Goal: Task Accomplishment & Management: Use online tool/utility

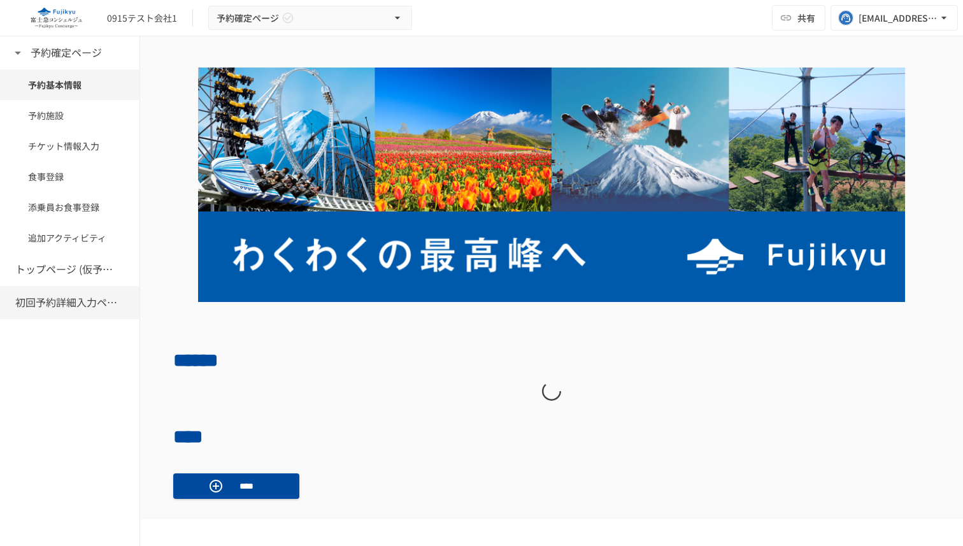
click at [69, 295] on h6 "初回予約詳細入力ページ" at bounding box center [66, 302] width 102 height 17
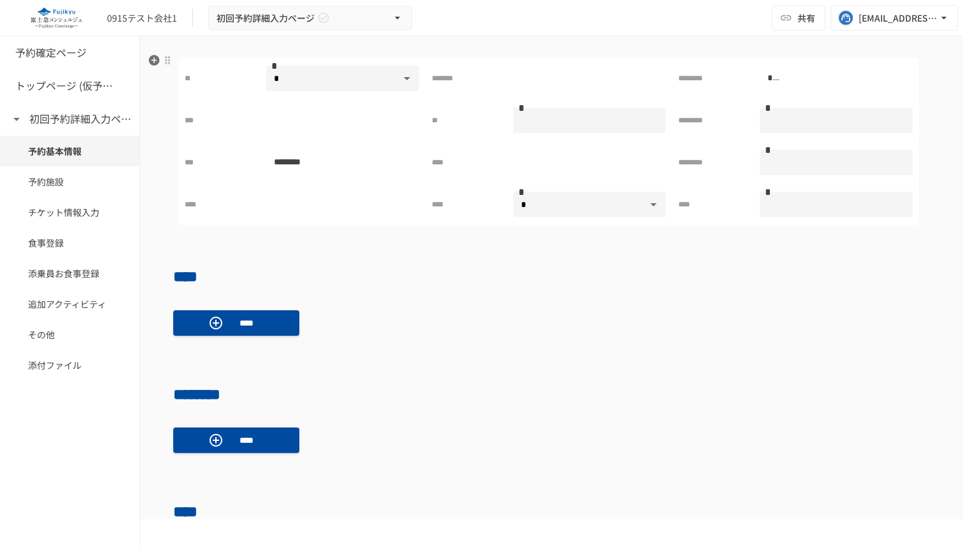
scroll to position [375, 0]
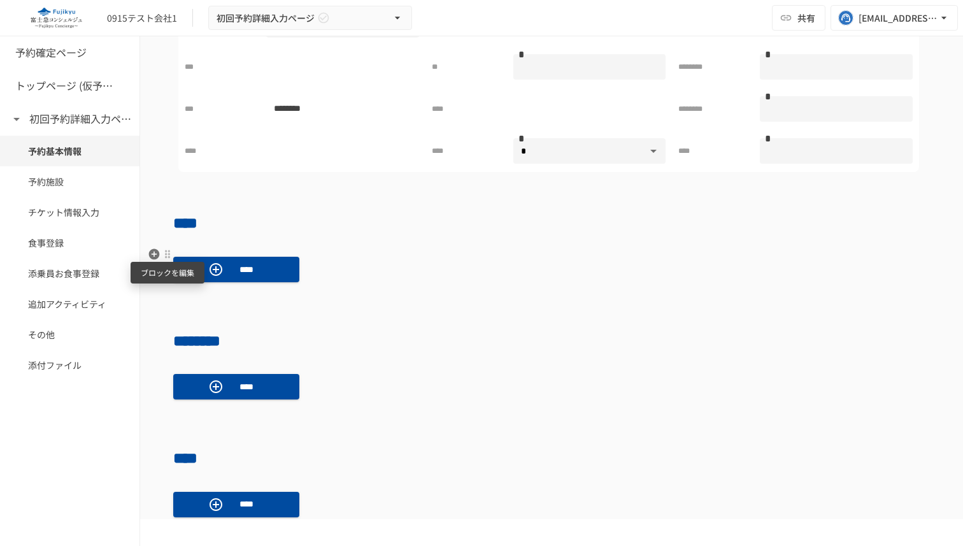
click at [167, 255] on div at bounding box center [167, 254] width 10 height 10
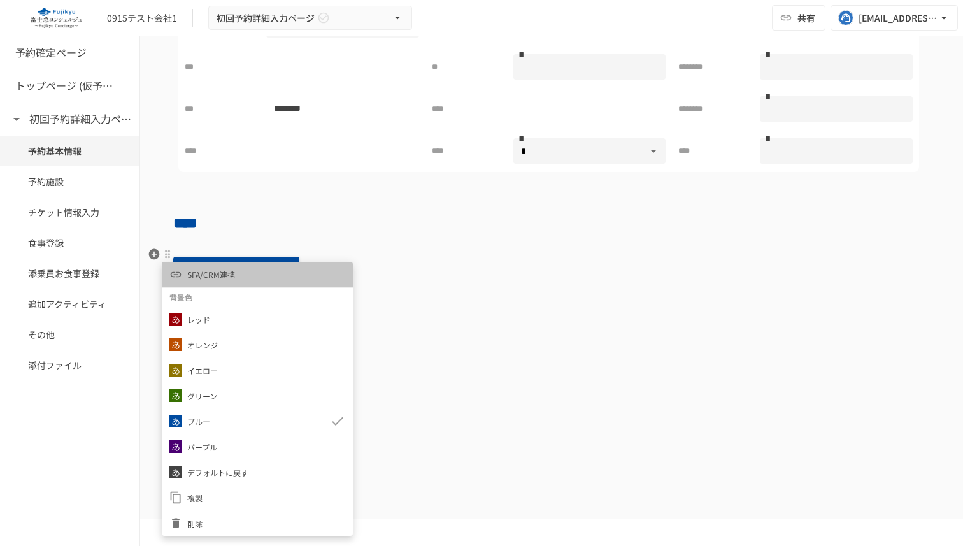
click at [195, 270] on span "SFA/CRM連携" at bounding box center [211, 274] width 48 height 12
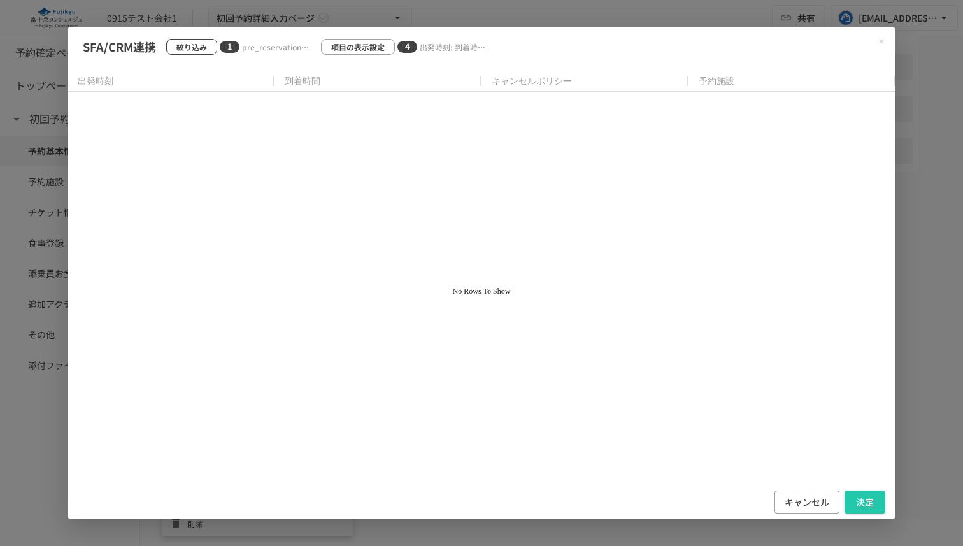
click at [190, 39] on button "絞り込み" at bounding box center [191, 47] width 51 height 16
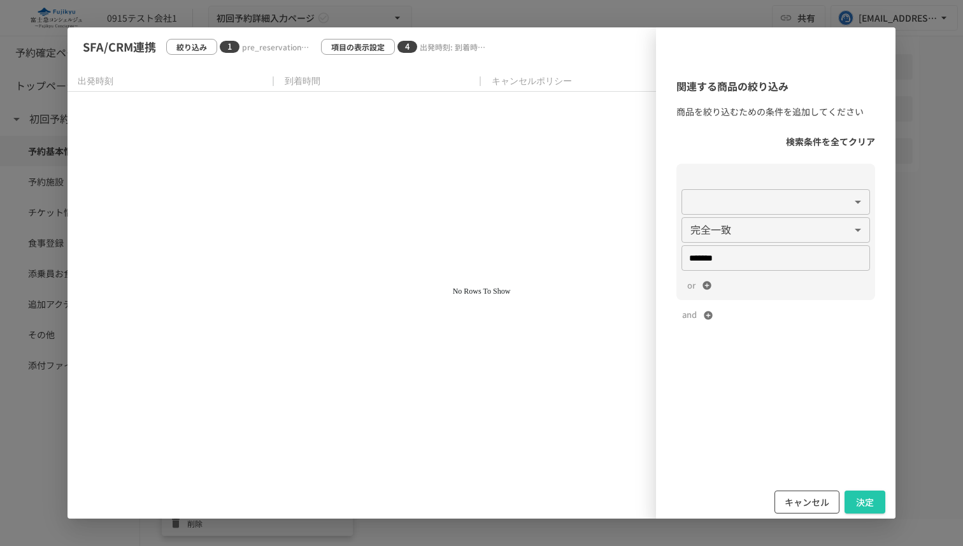
click at [792, 505] on button "キャンセル" at bounding box center [806, 502] width 65 height 24
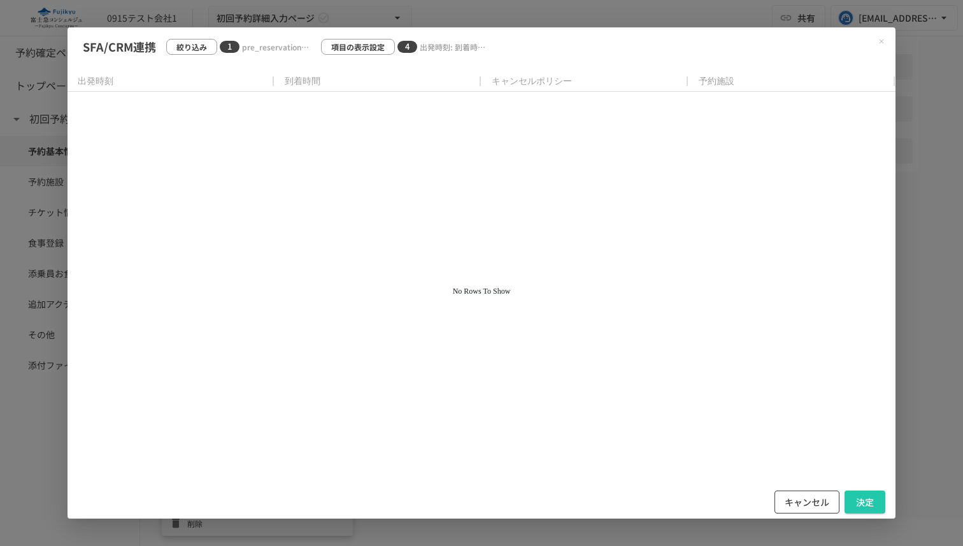
click at [816, 490] on button "キャンセル" at bounding box center [806, 502] width 65 height 24
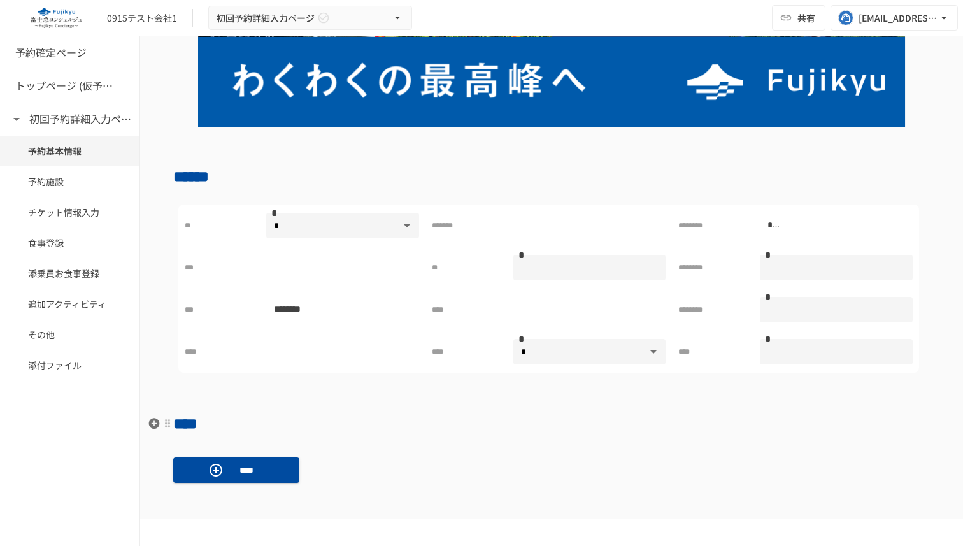
scroll to position [448, 0]
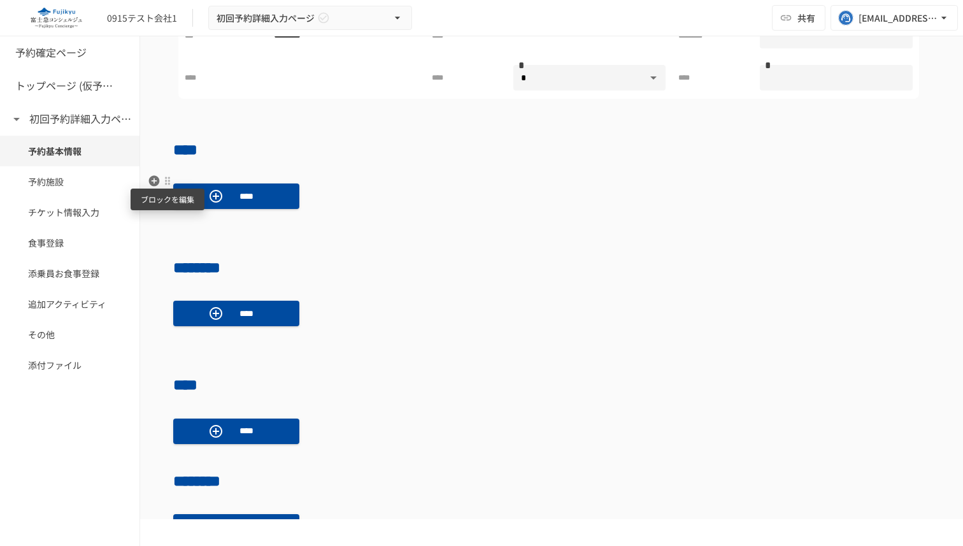
click at [166, 181] on div at bounding box center [167, 181] width 10 height 10
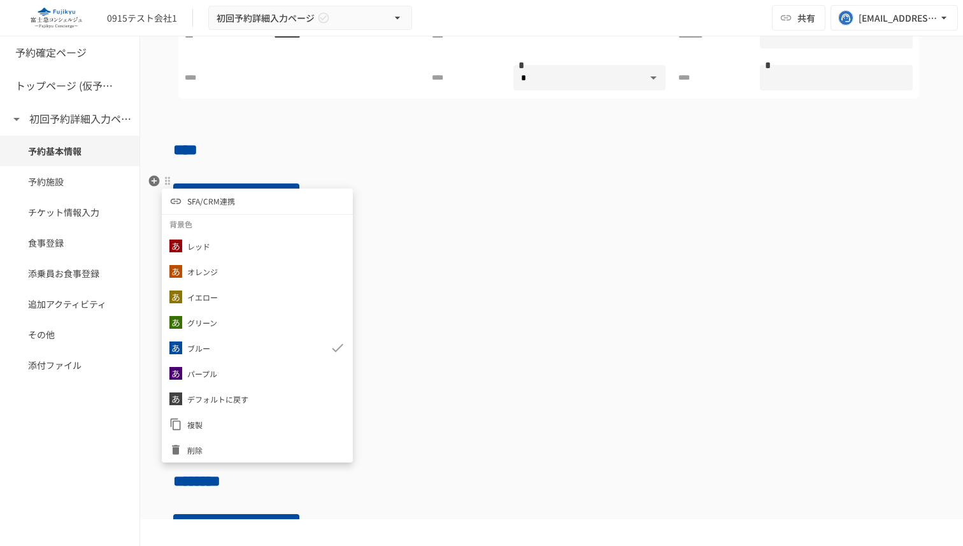
click at [462, 211] on div at bounding box center [481, 273] width 963 height 546
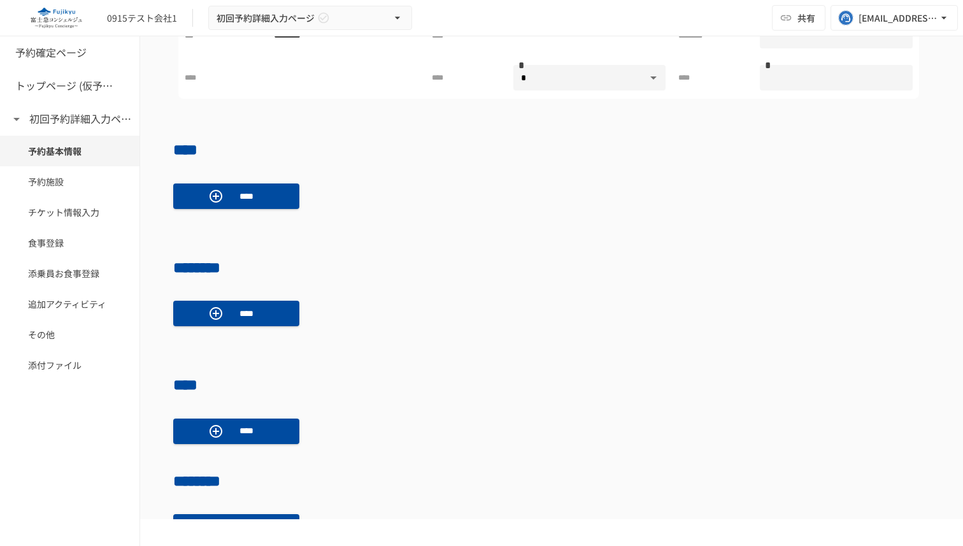
click at [629, 10] on div "0915テスト会社1 初回予約詳細入力ページ 共有 tuyen.nguyen@geniee.co.jp" at bounding box center [481, 18] width 963 height 36
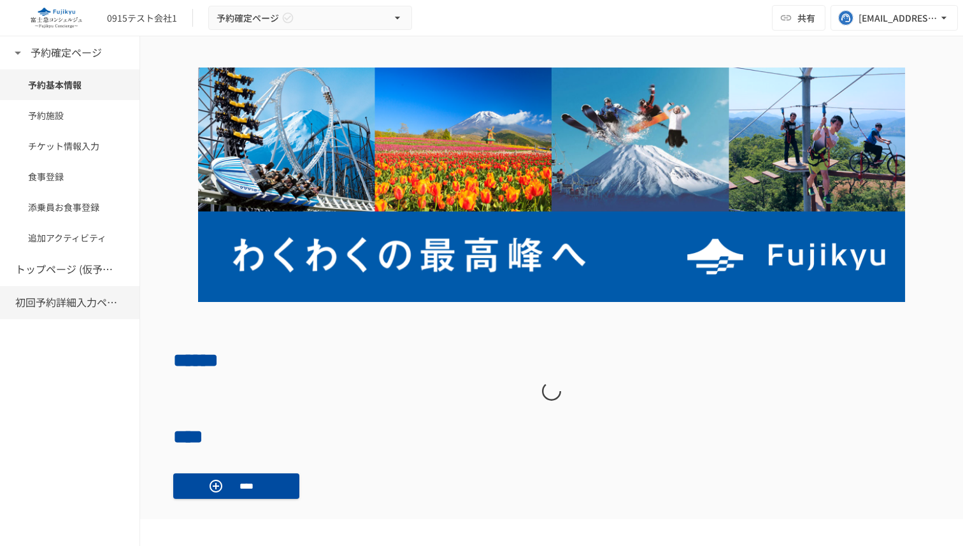
click at [69, 291] on div "初回予約詳細入力ページ" at bounding box center [69, 302] width 139 height 33
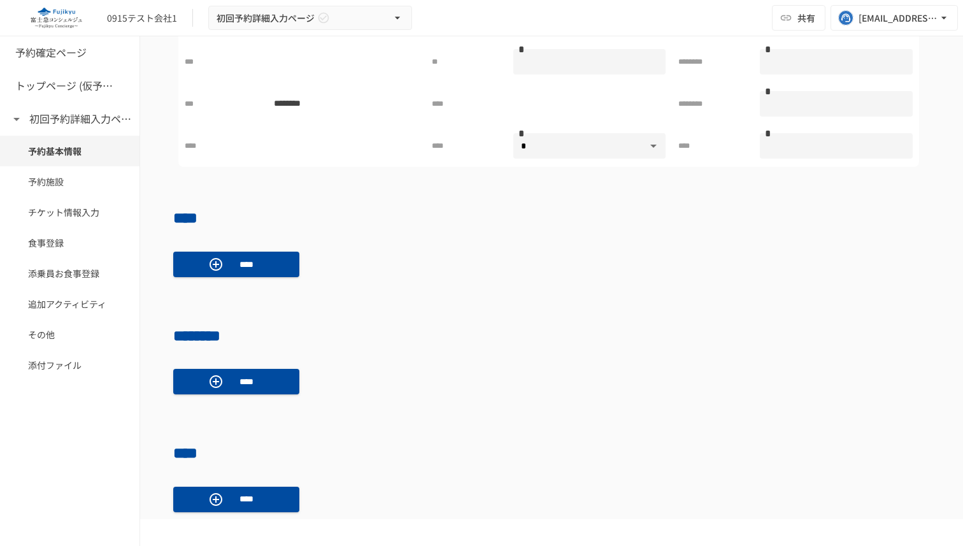
scroll to position [421, 0]
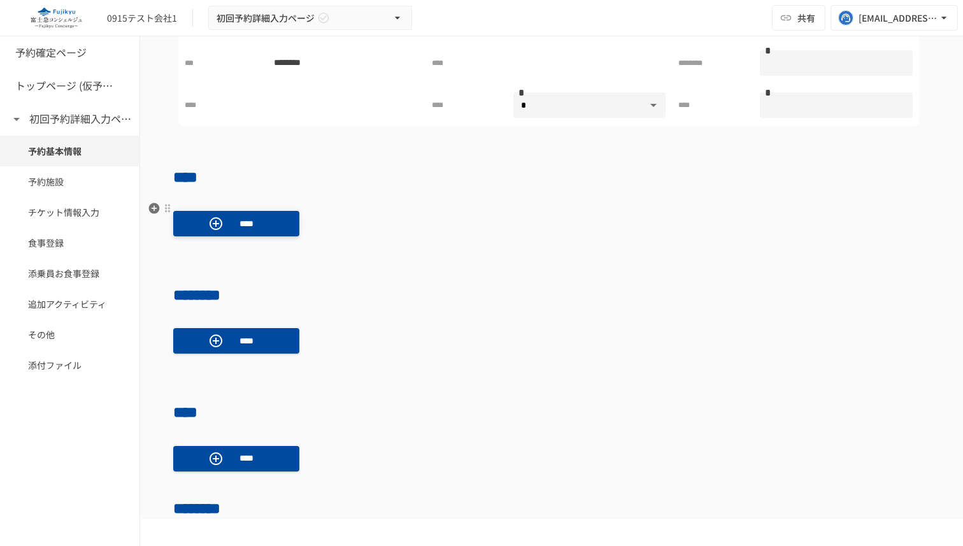
click at [259, 222] on p "****" at bounding box center [247, 224] width 36 height 14
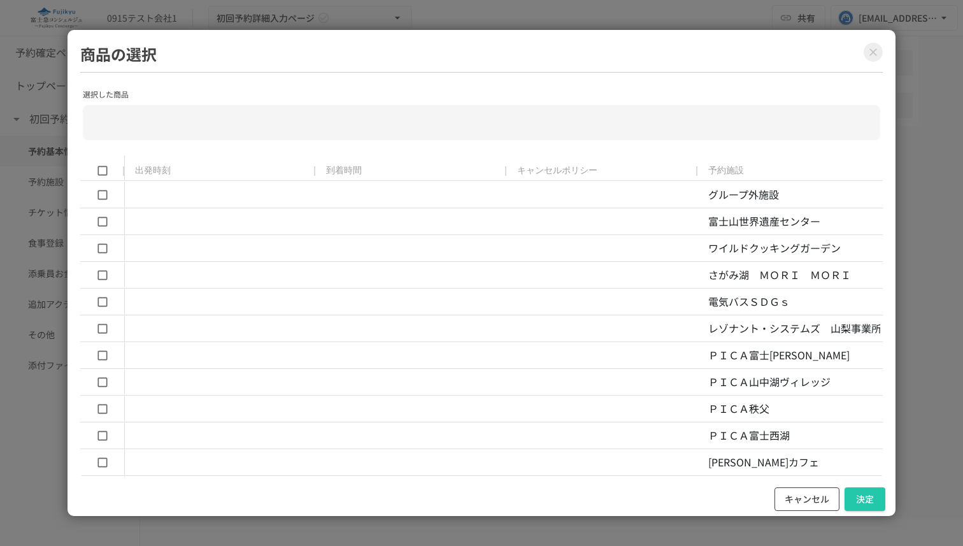
click at [788, 493] on button "キャンセル" at bounding box center [806, 499] width 65 height 24
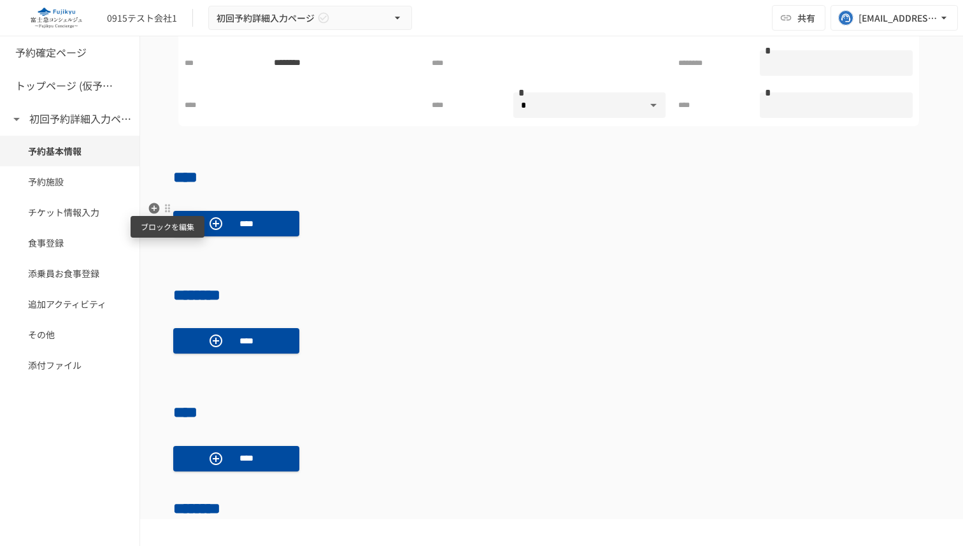
click at [169, 203] on div at bounding box center [167, 208] width 10 height 10
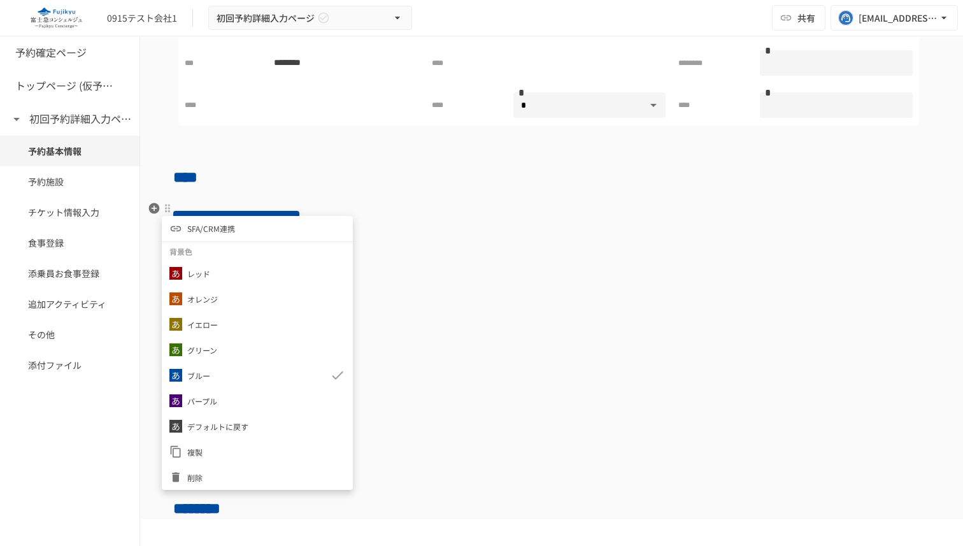
click at [189, 221] on li "SFA/CRM連携" at bounding box center [257, 228] width 191 height 25
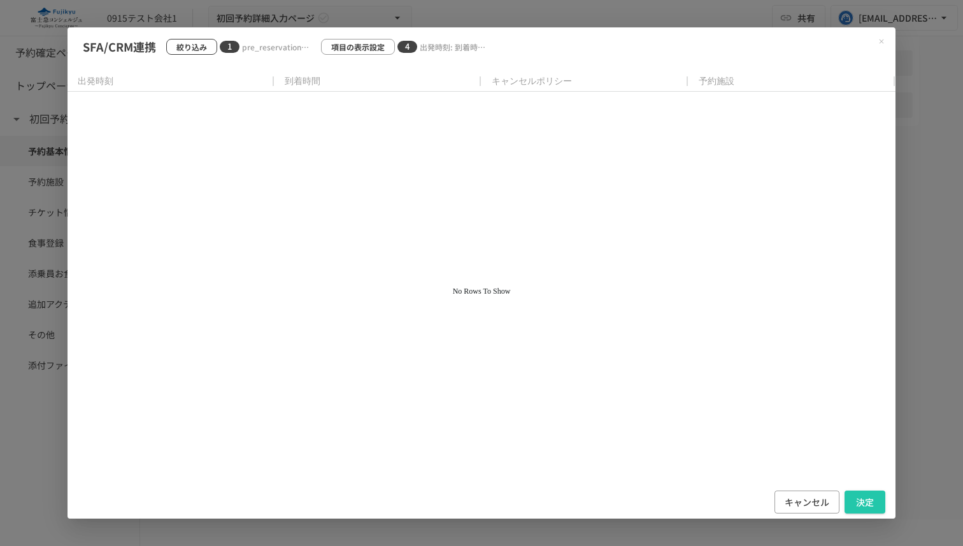
click at [185, 45] on p "絞り込み" at bounding box center [191, 47] width 31 height 12
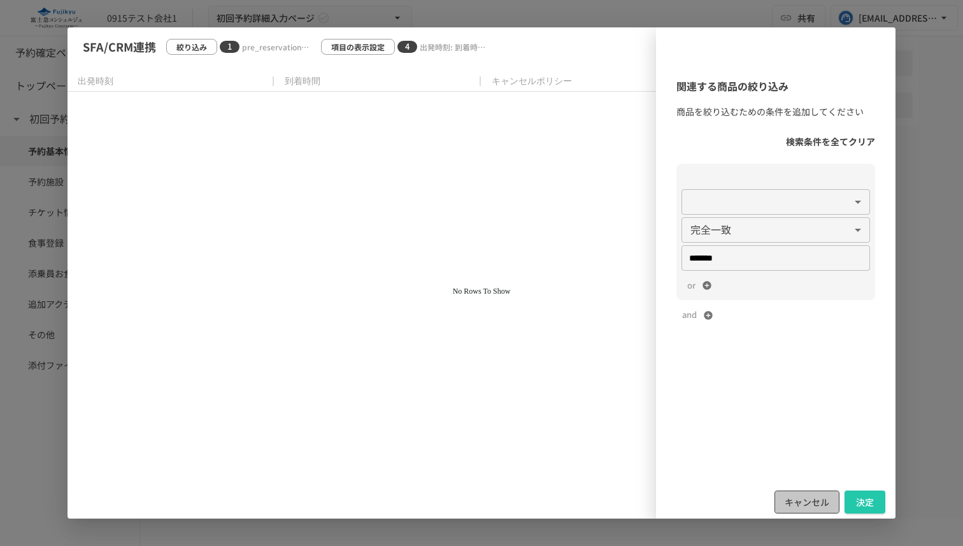
click at [798, 502] on button "キャンセル" at bounding box center [806, 502] width 65 height 24
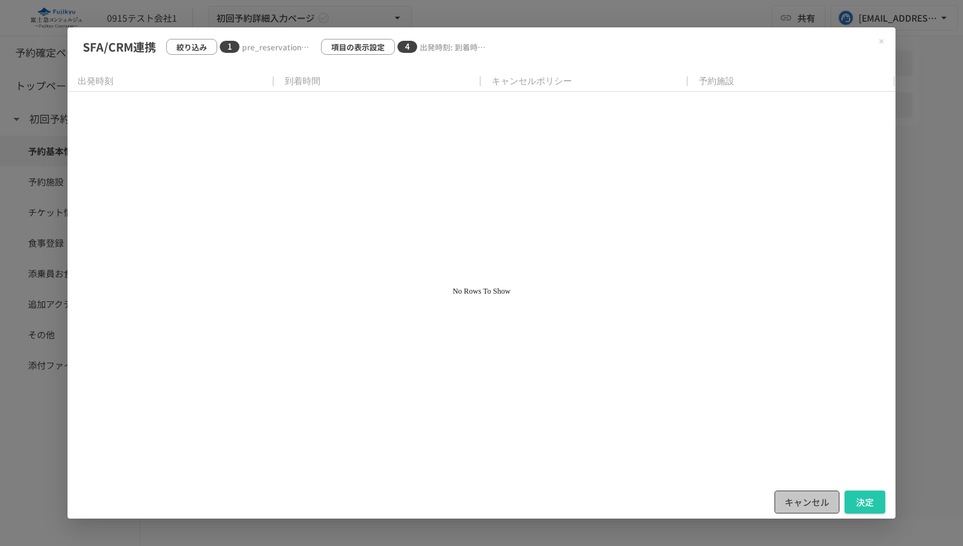
click at [818, 494] on button "キャンセル" at bounding box center [806, 502] width 65 height 24
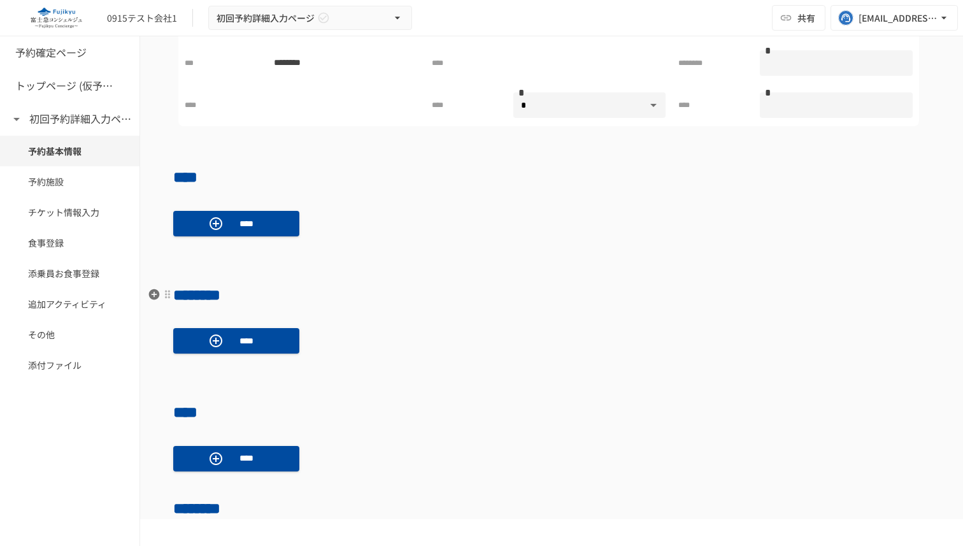
click at [660, 277] on div "**********" at bounding box center [551, 439] width 823 height 1586
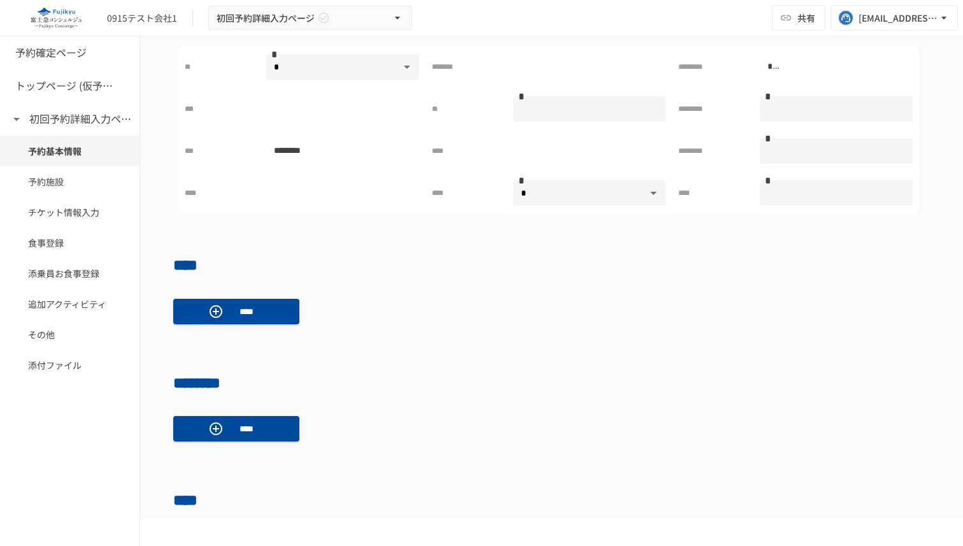
scroll to position [304, 0]
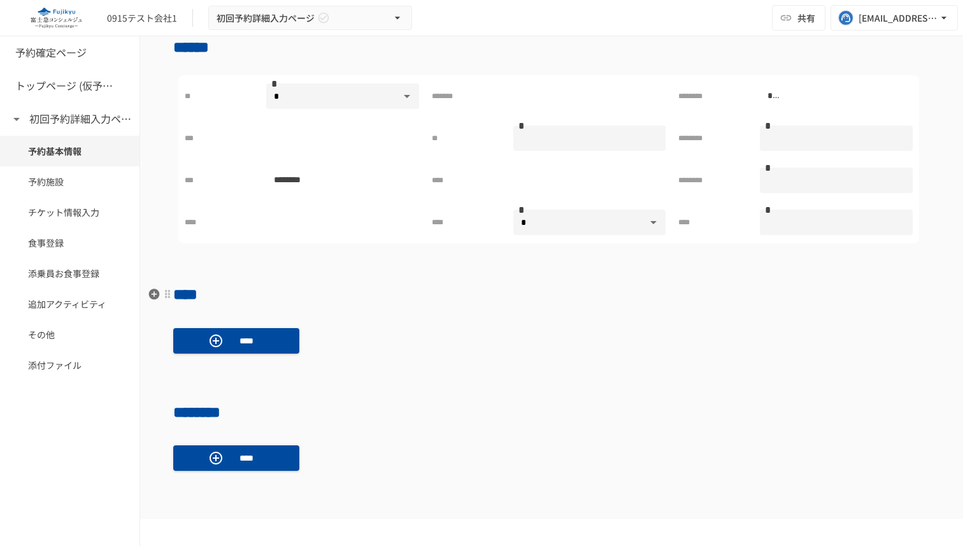
click at [563, 288] on h2 "****" at bounding box center [551, 293] width 757 height 25
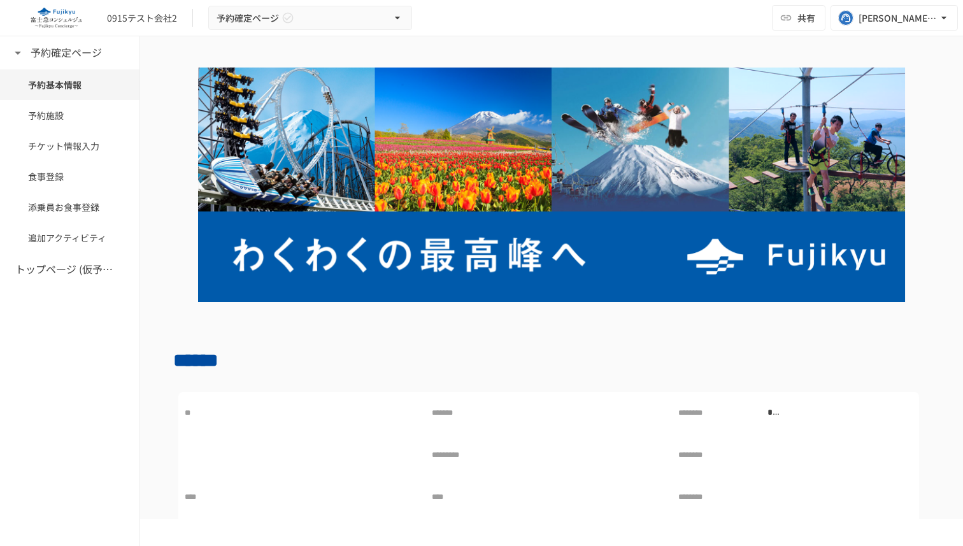
click at [543, 34] on div "0915テスト会社2 予約確定ページ 共有 tuyen.nguyen@geniee.co.jp" at bounding box center [481, 18] width 963 height 36
click at [41, 281] on div "トップページ (仮予約一覧)" at bounding box center [69, 269] width 139 height 33
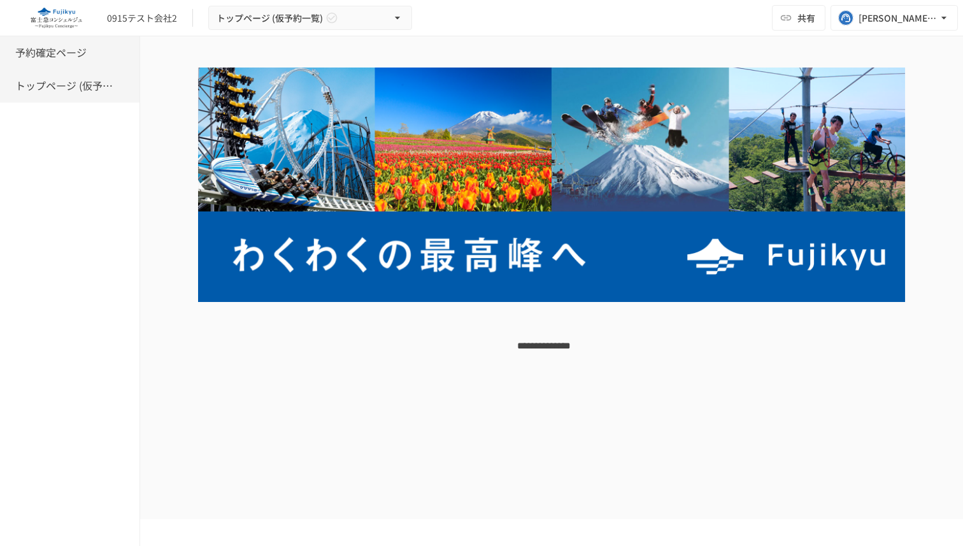
click at [72, 56] on h6 "予約確定ページ" at bounding box center [50, 53] width 71 height 17
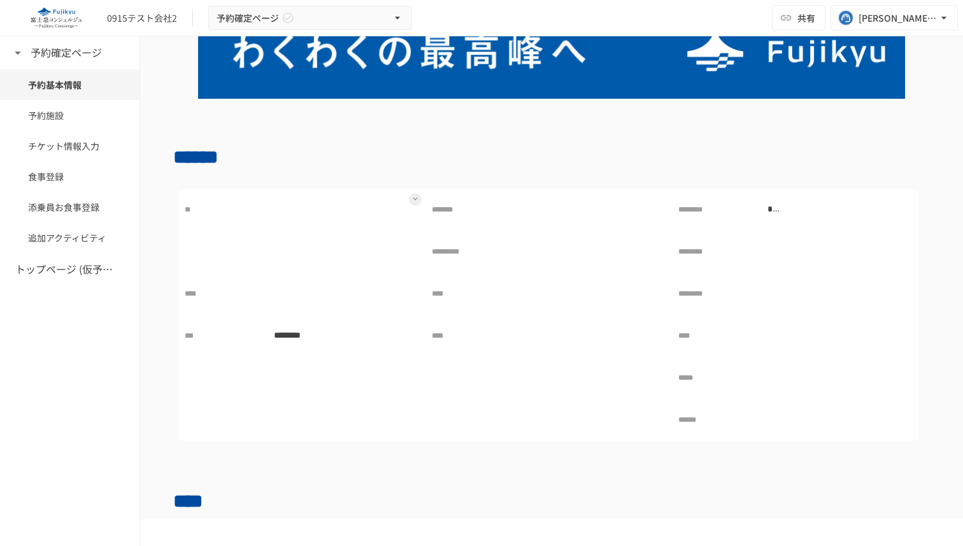
scroll to position [306, 0]
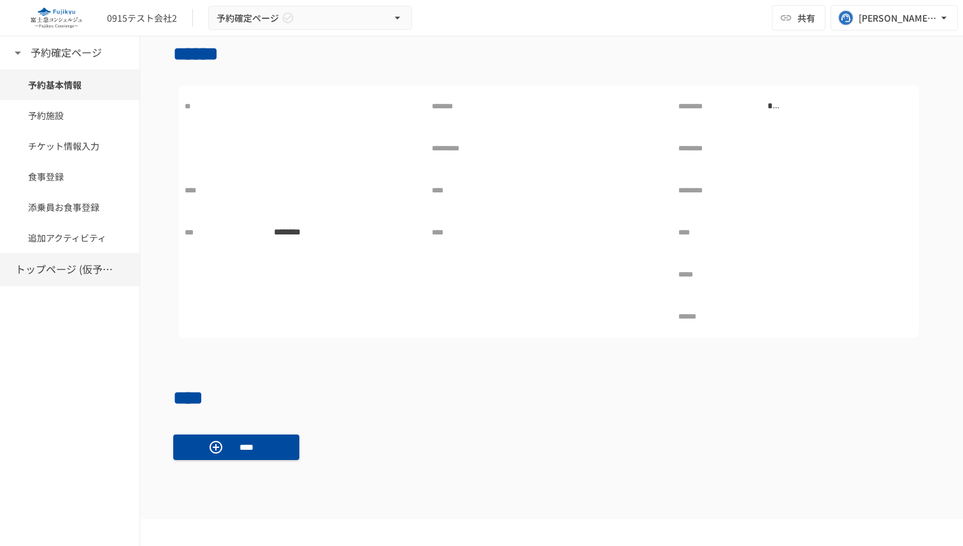
click at [104, 269] on h6 "トップページ (仮予約一覧)" at bounding box center [66, 269] width 102 height 17
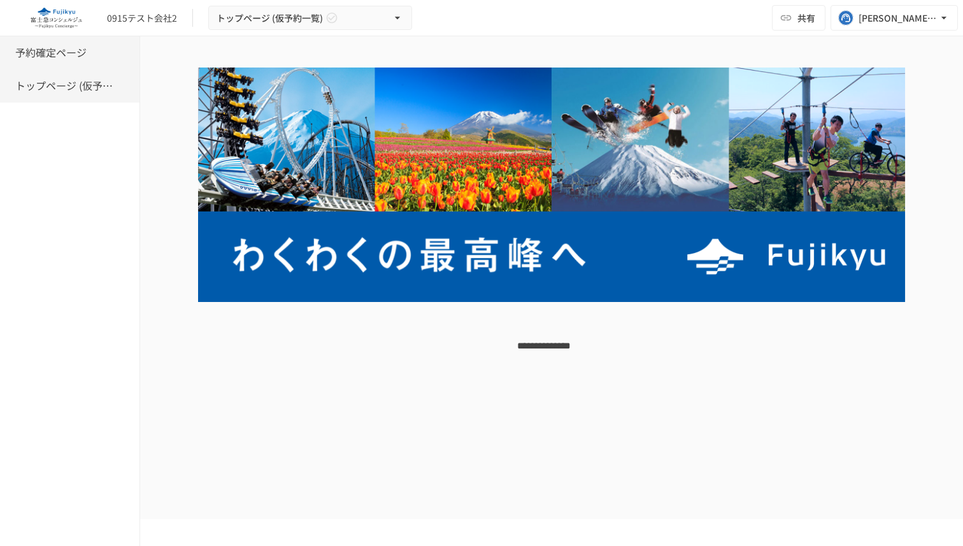
click at [82, 57] on h6 "予約確定ページ" at bounding box center [50, 53] width 71 height 17
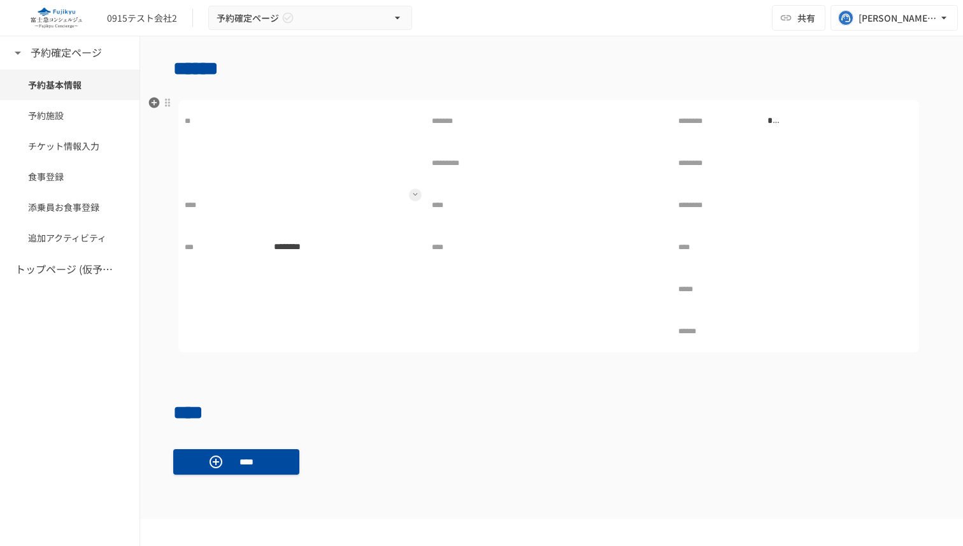
scroll to position [293, 0]
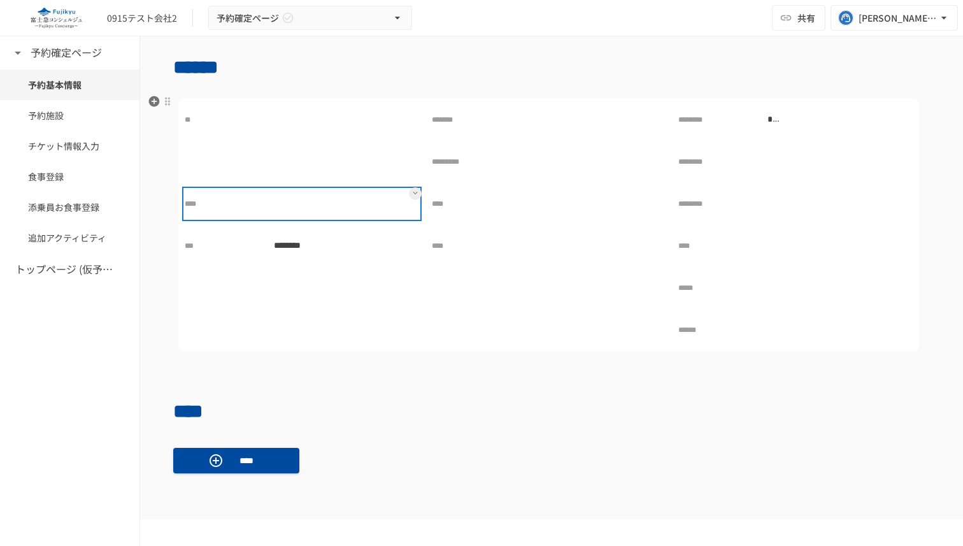
click at [357, 201] on div at bounding box center [342, 203] width 153 height 25
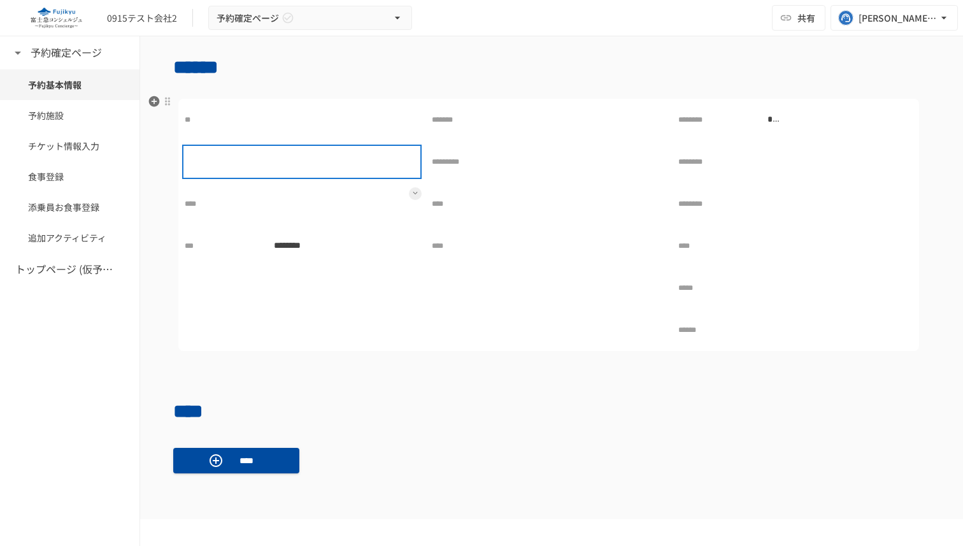
click at [352, 169] on div at bounding box center [342, 161] width 153 height 25
click at [353, 314] on div at bounding box center [302, 330] width 246 height 41
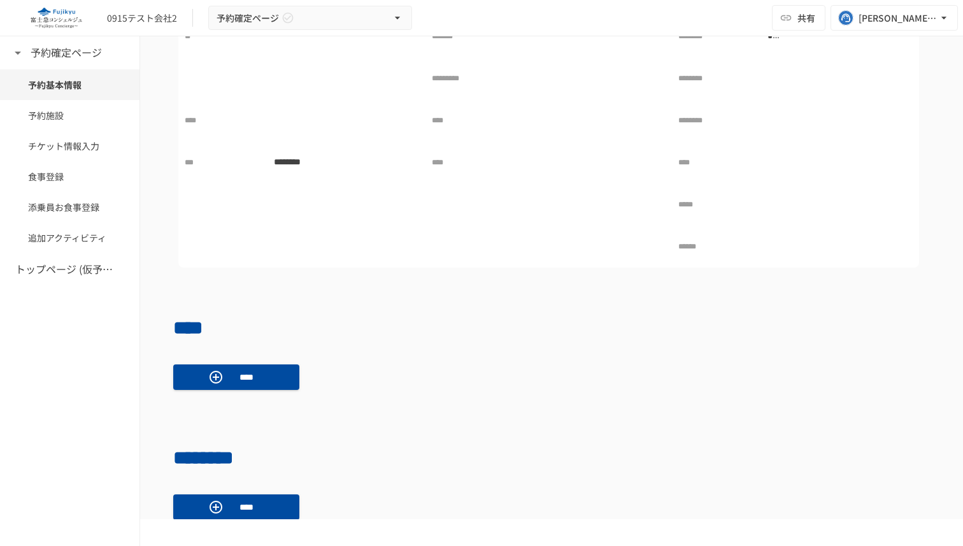
scroll to position [402, 0]
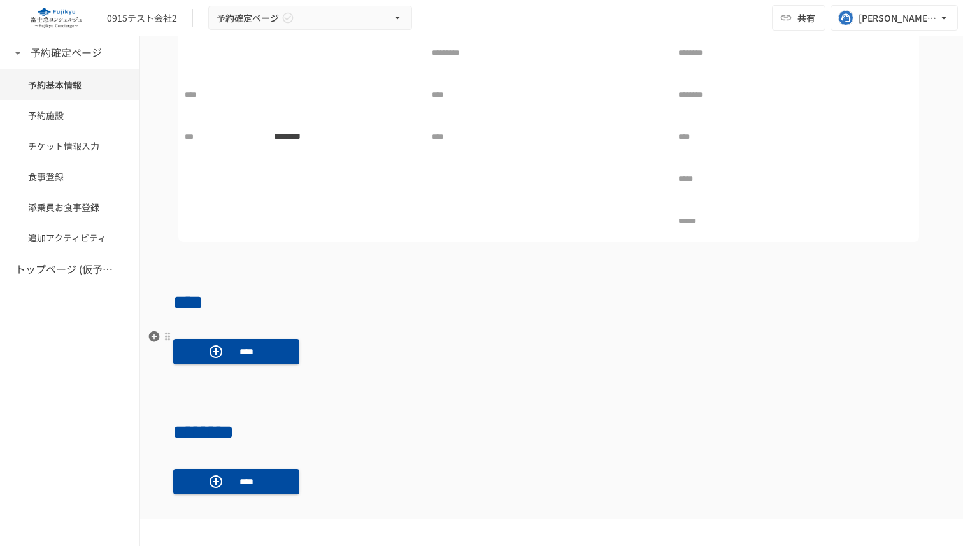
click at [560, 365] on div "****" at bounding box center [551, 352] width 757 height 46
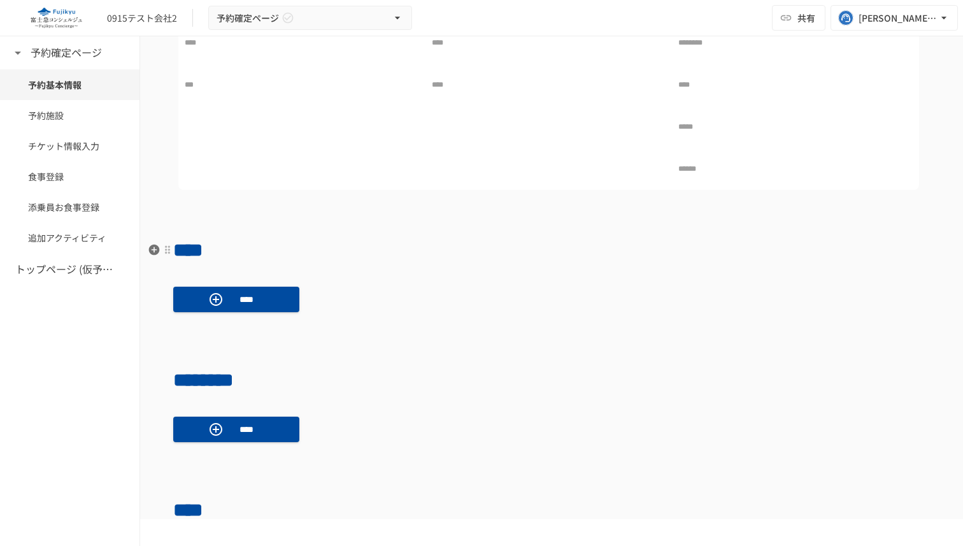
scroll to position [227, 0]
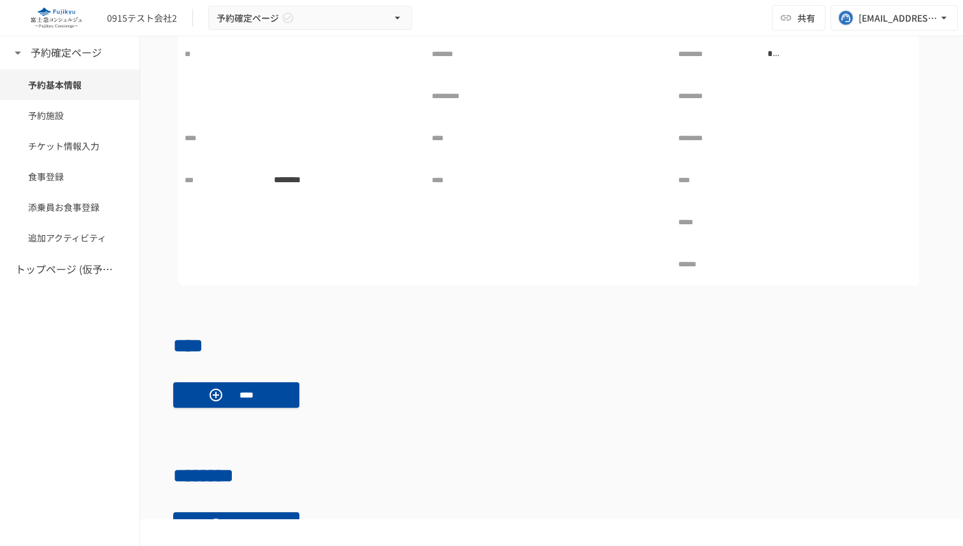
scroll to position [422, 0]
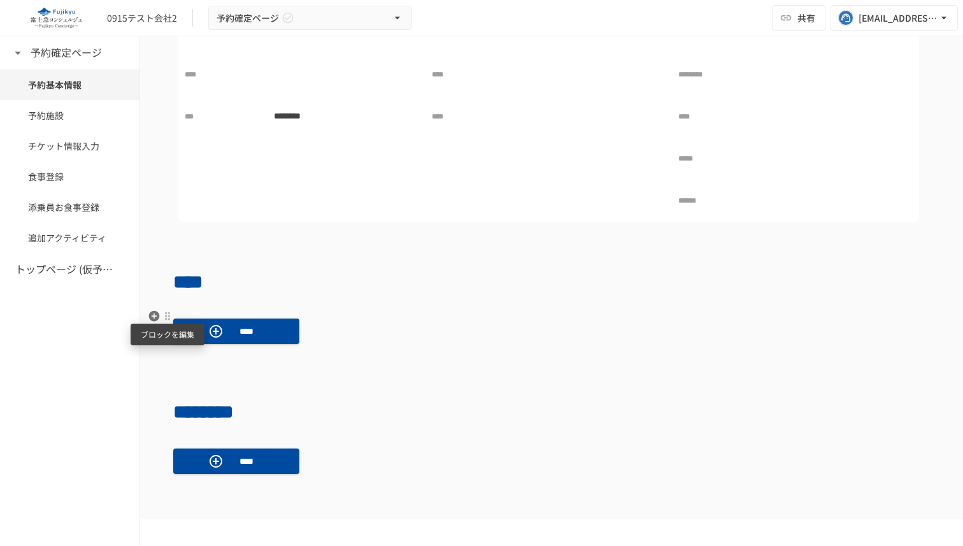
click at [166, 312] on div at bounding box center [167, 316] width 10 height 10
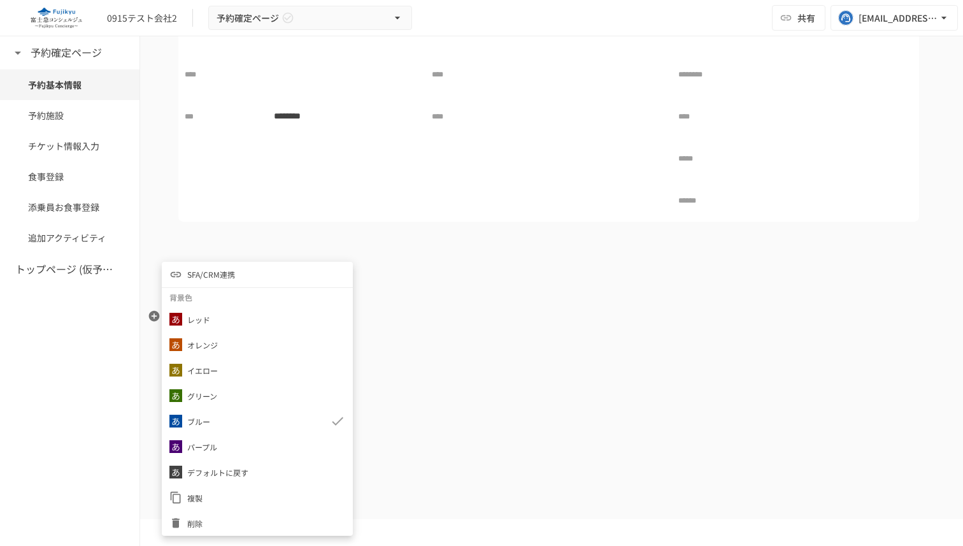
click at [216, 274] on span "SFA/CRM連携" at bounding box center [211, 274] width 48 height 12
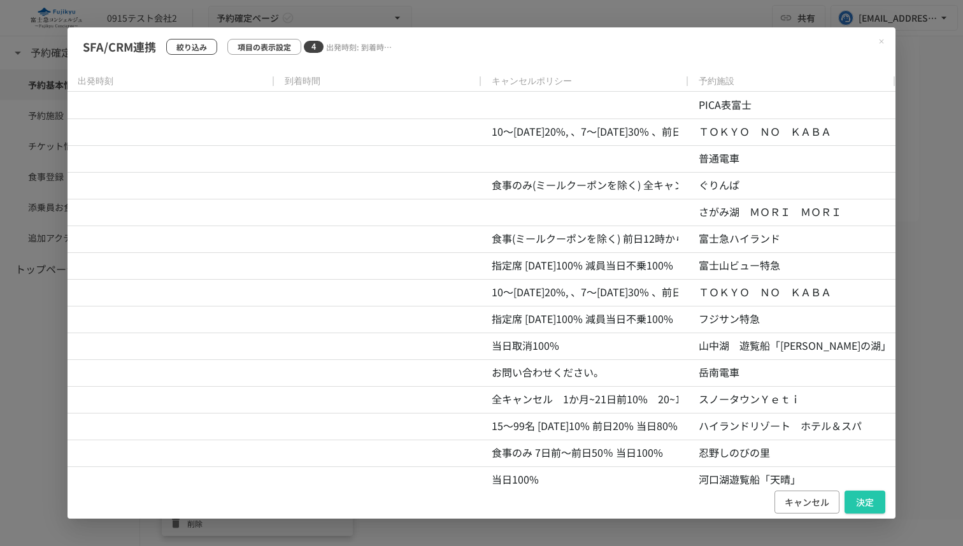
click at [199, 44] on p "絞り込み" at bounding box center [191, 47] width 31 height 12
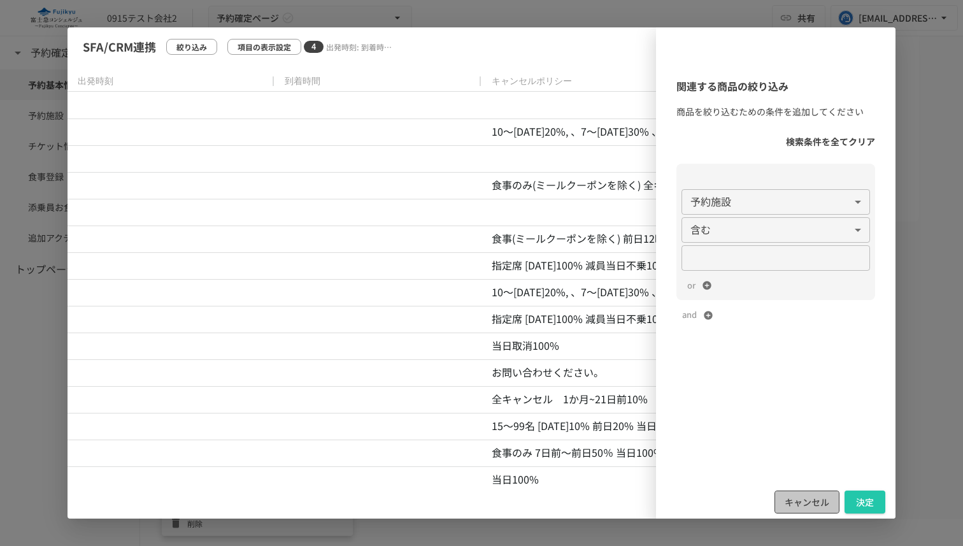
click at [801, 502] on button "キャンセル" at bounding box center [806, 502] width 65 height 24
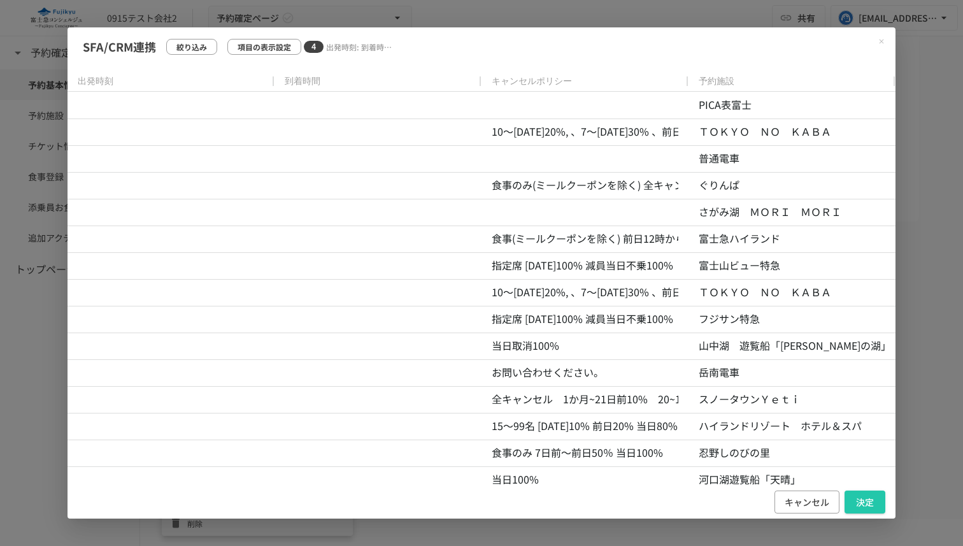
click at [801, 502] on button "キャンセル" at bounding box center [806, 502] width 65 height 24
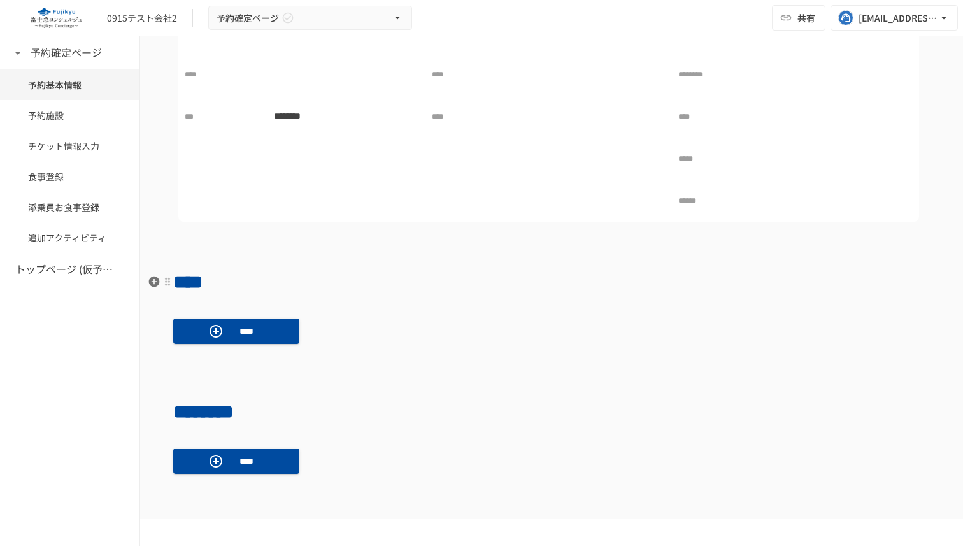
click at [748, 256] on div "**********" at bounding box center [551, 329] width 823 height 1368
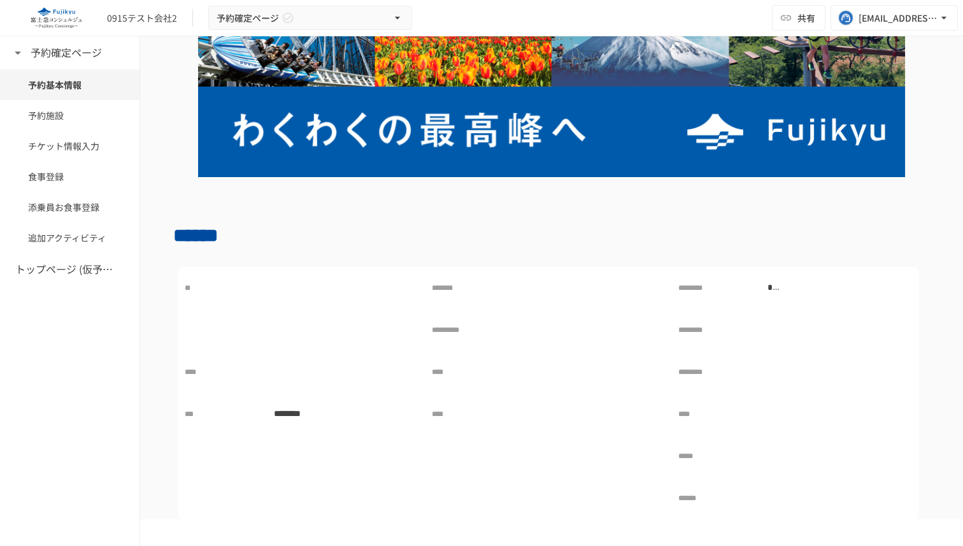
scroll to position [0, 0]
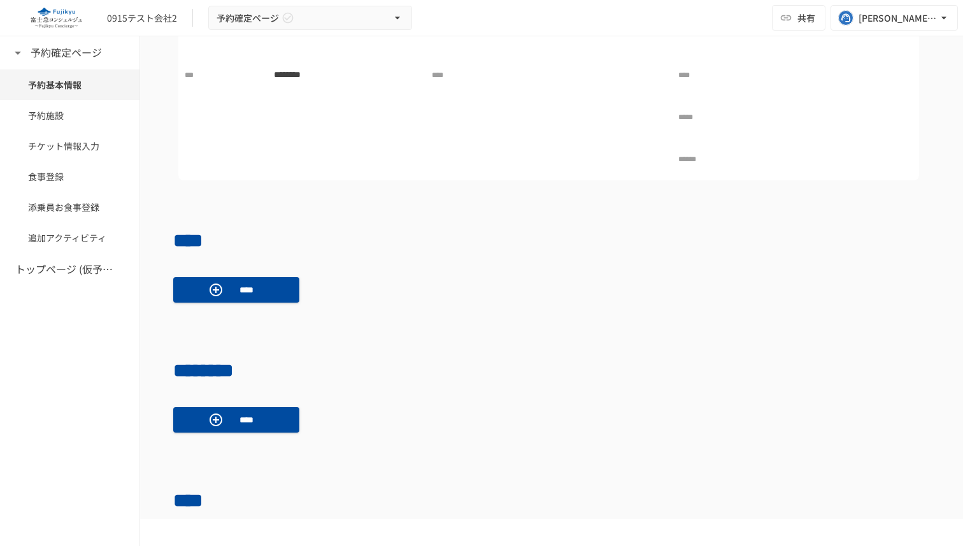
scroll to position [452, 0]
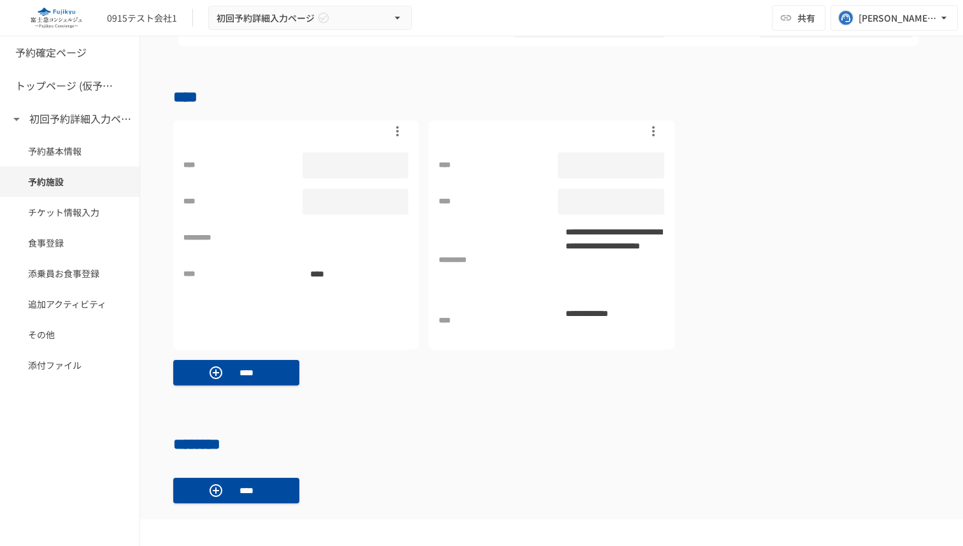
scroll to position [500, 0]
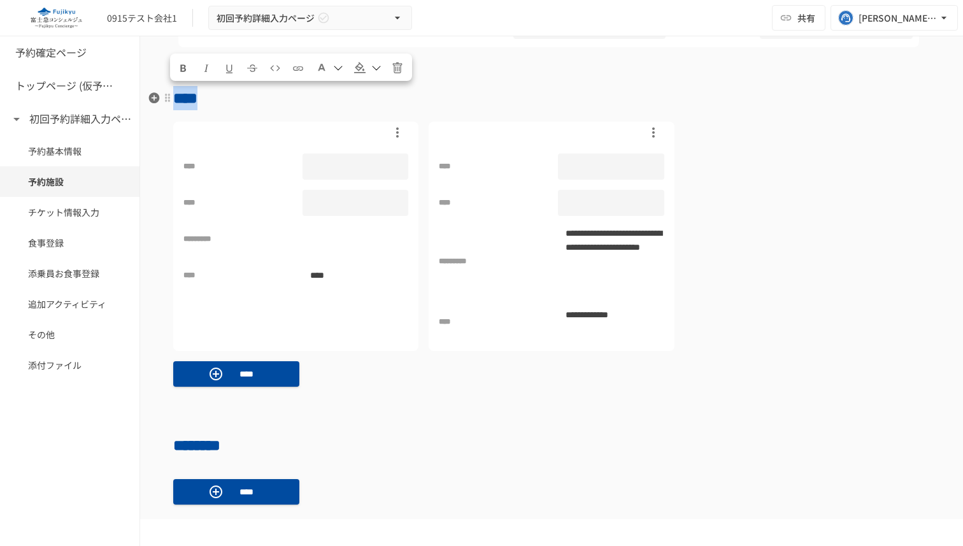
drag, startPoint x: 175, startPoint y: 96, endPoint x: 288, endPoint y: 96, distance: 112.7
click at [288, 96] on h2 "****" at bounding box center [551, 97] width 757 height 25
click at [463, 372] on div "**********" at bounding box center [551, 260] width 757 height 276
click at [350, 310] on div "**** **** ********* **** ****" at bounding box center [295, 237] width 245 height 230
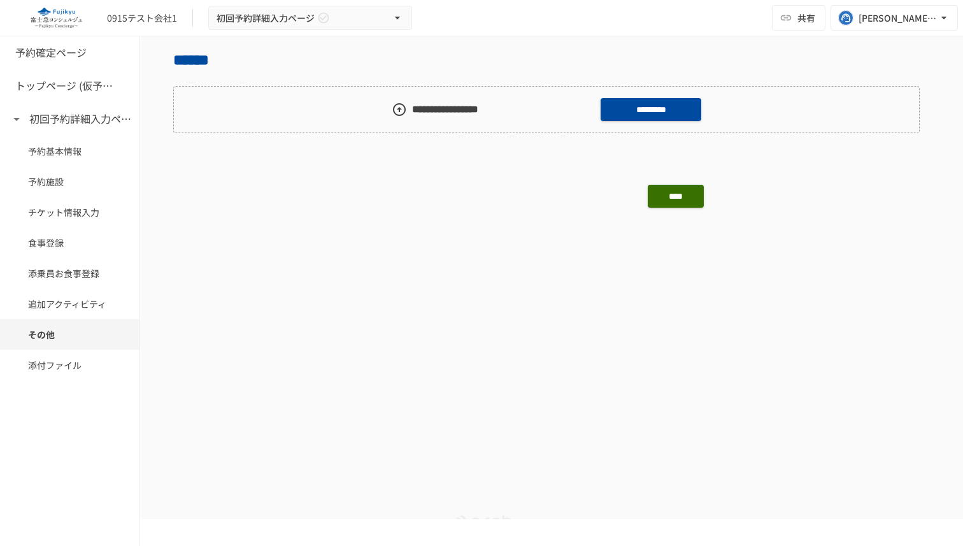
scroll to position [1711, 0]
